Goal: Find specific page/section: Find specific page/section

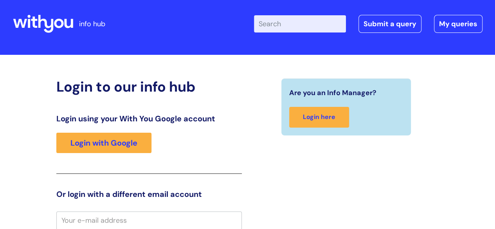
scroll to position [7, 0]
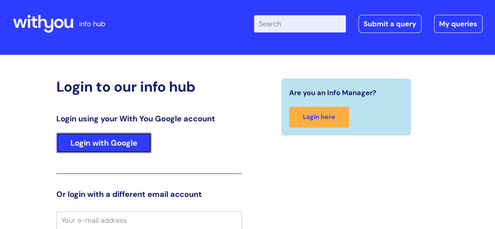
click at [133, 152] on link "Login with Google" at bounding box center [103, 143] width 95 height 20
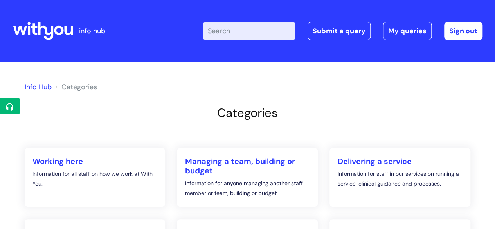
click at [62, 32] on icon at bounding box center [58, 30] width 9 height 9
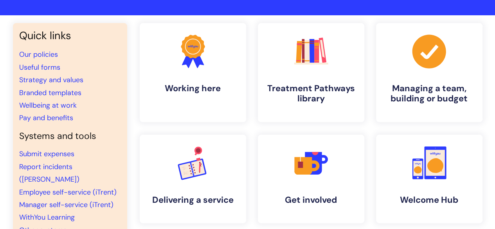
scroll to position [46, 0]
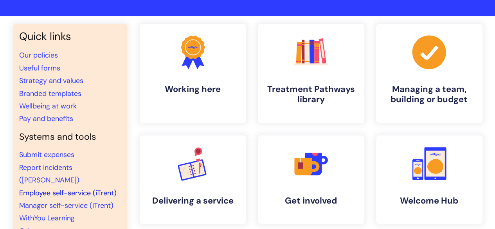
click at [87, 188] on link "Employee self-service (iTrent)" at bounding box center [67, 192] width 97 height 9
